Goal: Complete application form

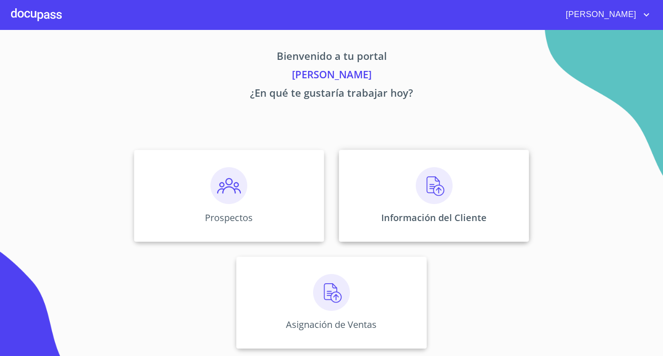
click at [436, 174] on img at bounding box center [434, 185] width 37 height 37
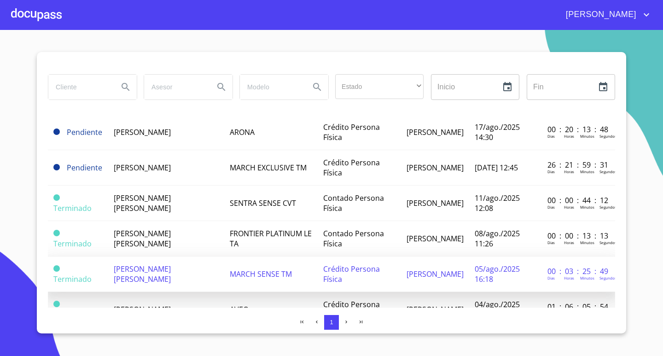
scroll to position [46, 0]
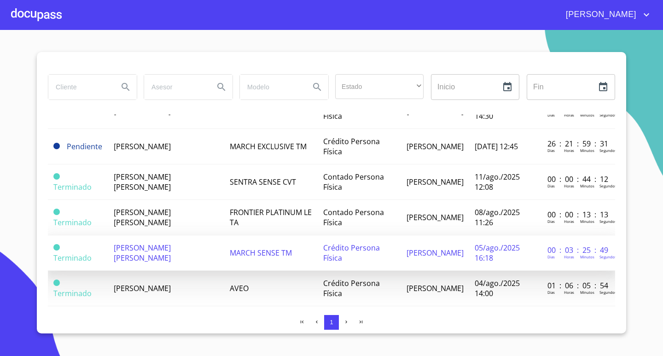
click at [171, 250] on span "[PERSON_NAME] [PERSON_NAME]" at bounding box center [142, 253] width 57 height 20
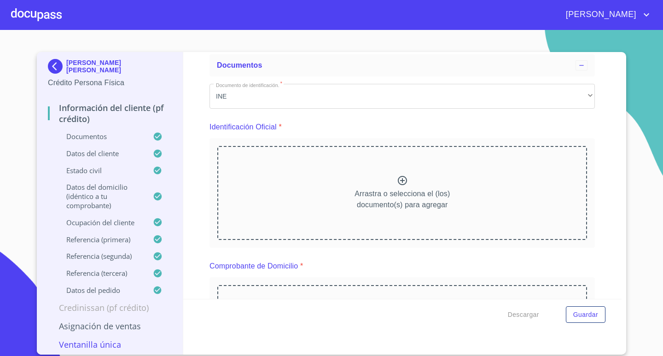
scroll to position [230, 0]
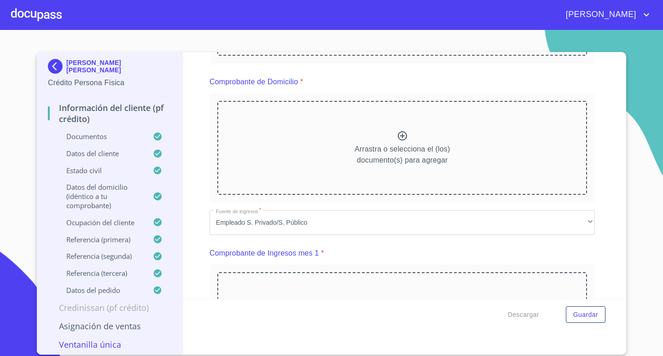
click at [598, 170] on div "Información del cliente (PF crédito) Documentos Documento de identificación.   …" at bounding box center [402, 175] width 439 height 247
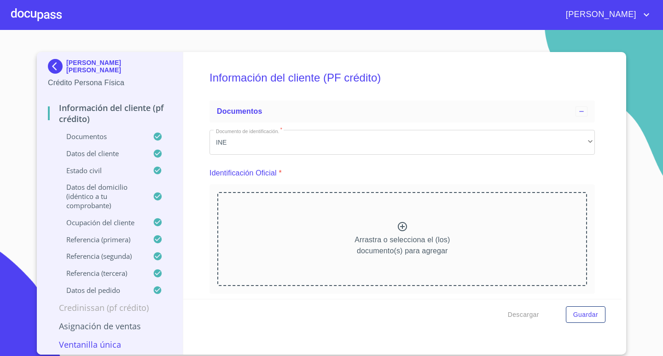
scroll to position [46, 0]
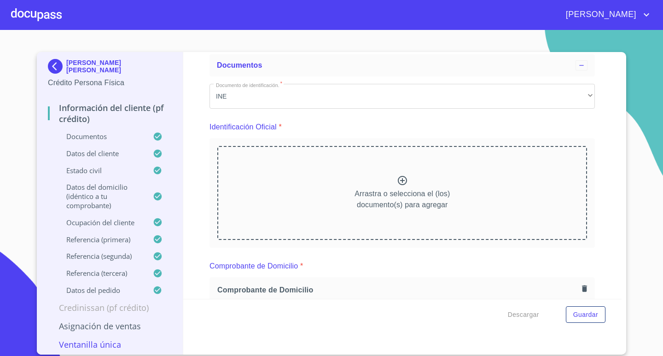
click at [594, 176] on div "Información del cliente (PF crédito) Documentos Documento de identificación.   …" at bounding box center [402, 175] width 439 height 247
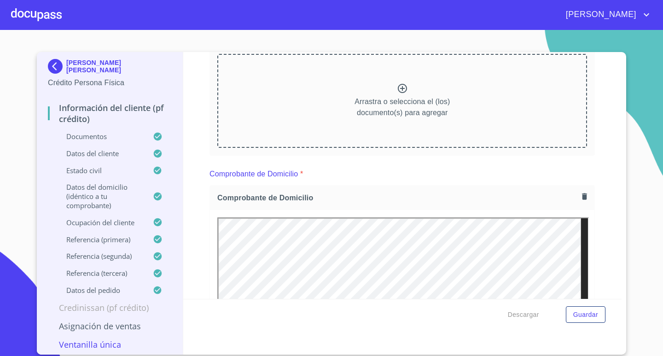
scroll to position [230, 0]
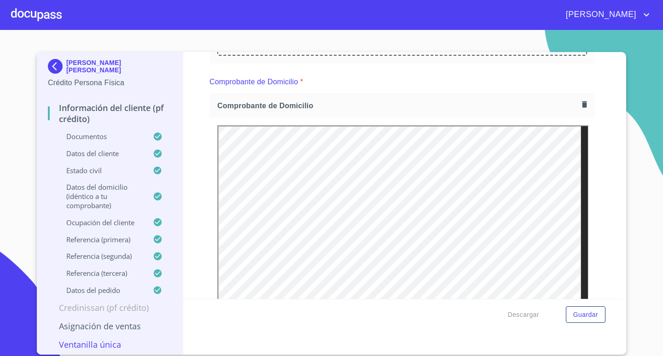
click at [220, 92] on div "Comprobante de Domicilio *" at bounding box center [403, 82] width 386 height 22
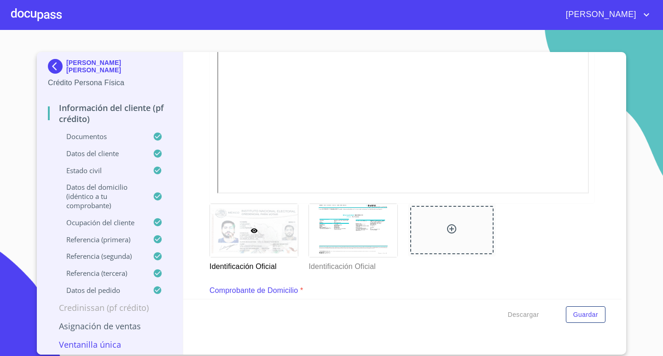
scroll to position [276, 0]
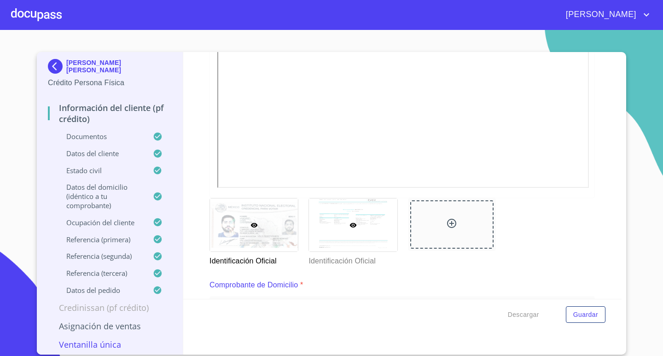
click at [336, 225] on div at bounding box center [353, 225] width 88 height 53
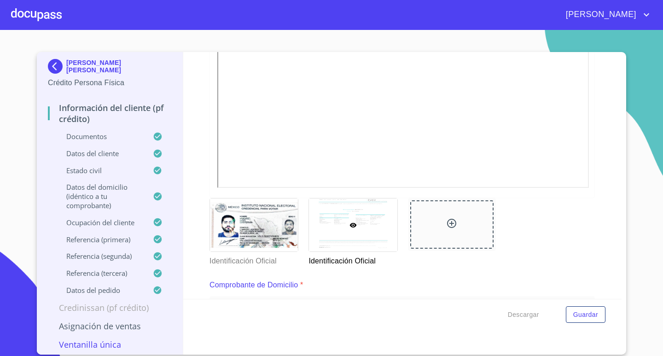
scroll to position [7, 0]
